Goal: Task Accomplishment & Management: Manage account settings

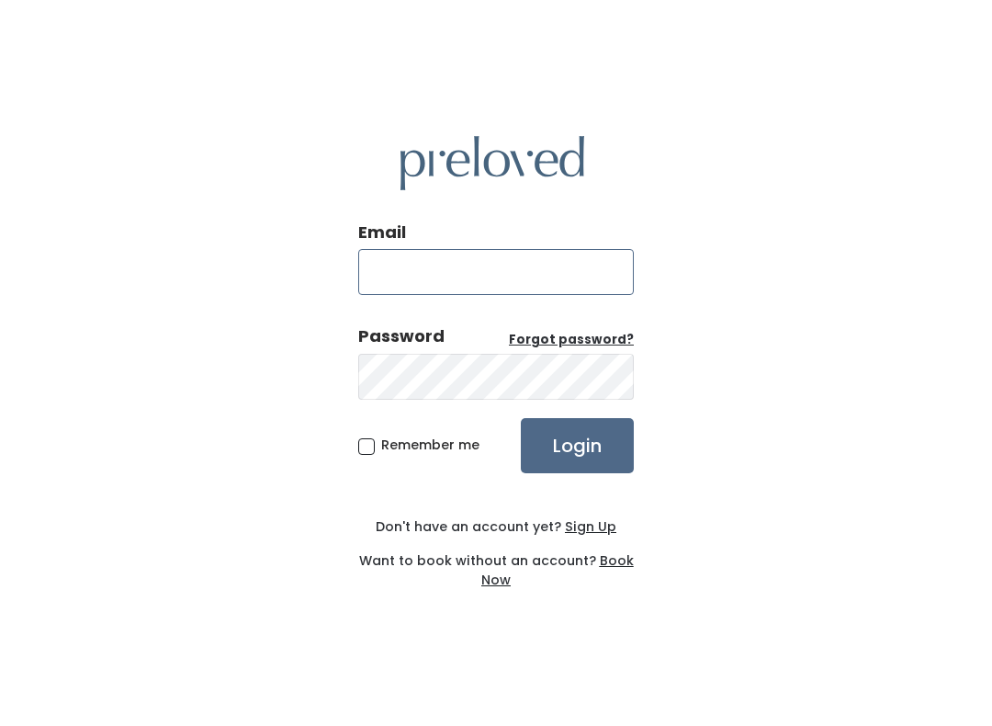
type input "[DOMAIN_NAME][EMAIL_ADDRESS][DOMAIN_NAME]"
click at [577, 445] on input "Login" at bounding box center [577, 445] width 113 height 55
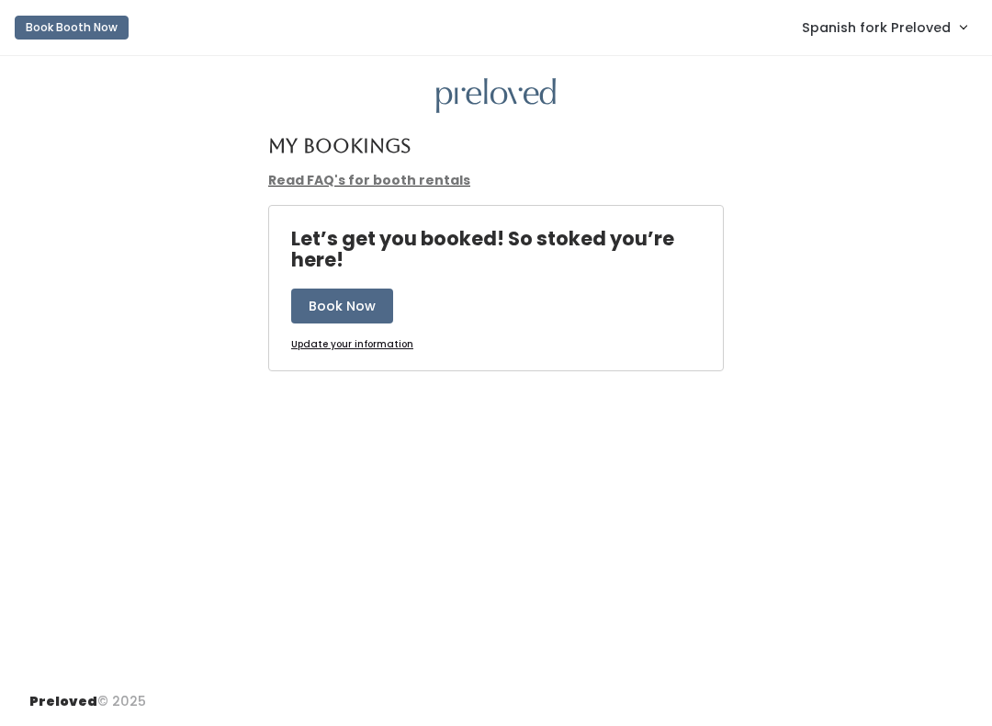
click at [920, 28] on span "Spanish fork Preloved" at bounding box center [876, 27] width 149 height 20
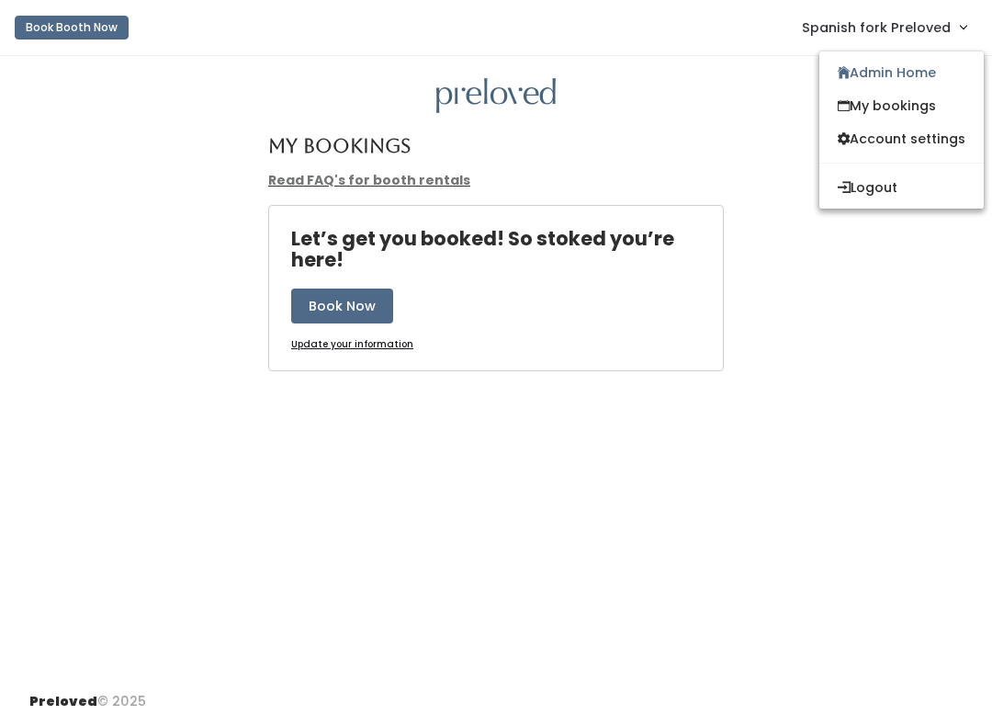
click at [925, 70] on link "Admin Home" at bounding box center [902, 72] width 164 height 33
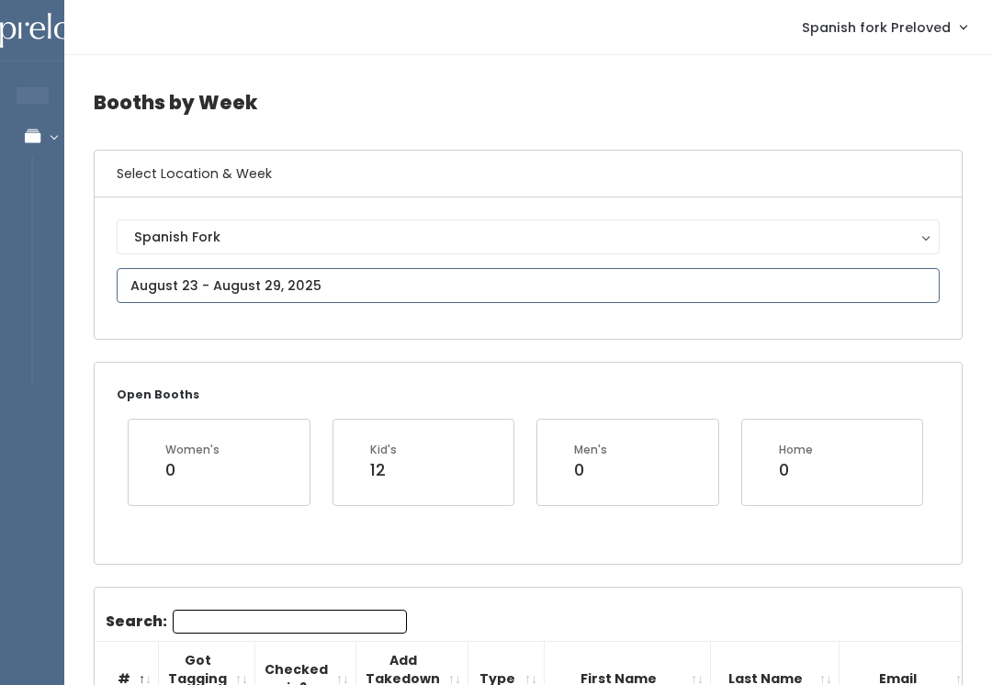
click at [467, 279] on input "text" at bounding box center [528, 285] width 823 height 35
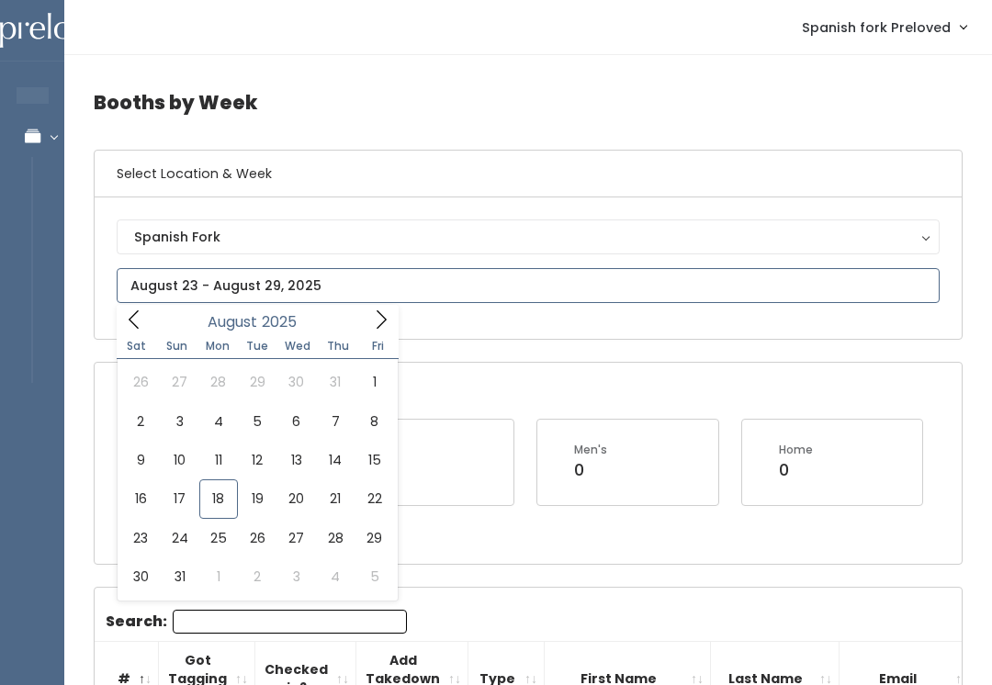
type input "August 16 to August 22"
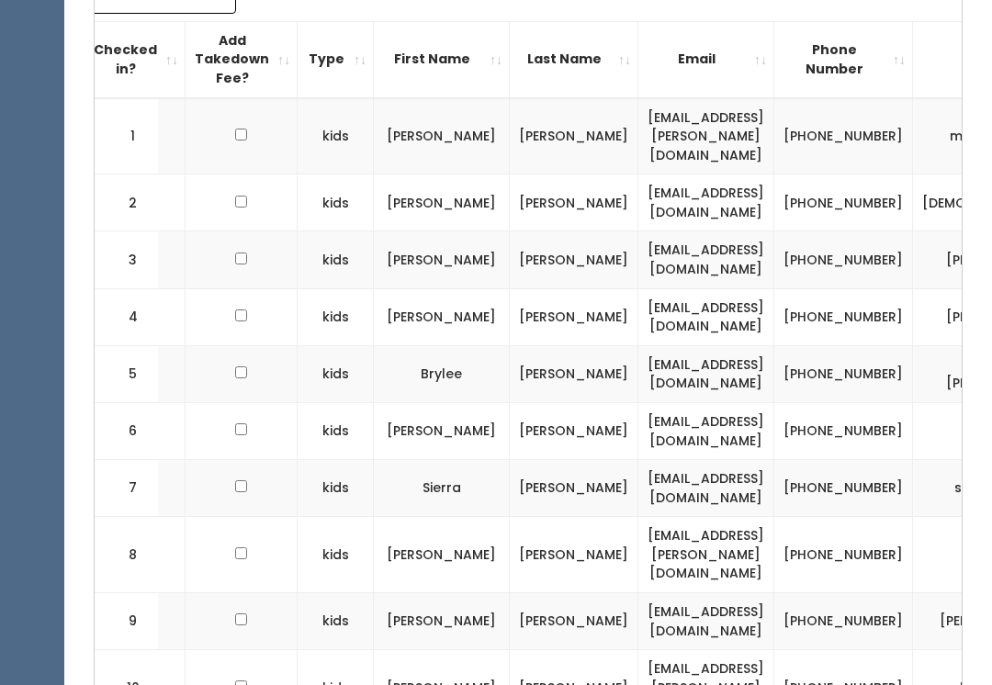
scroll to position [0, 236]
